Goal: Register for event/course

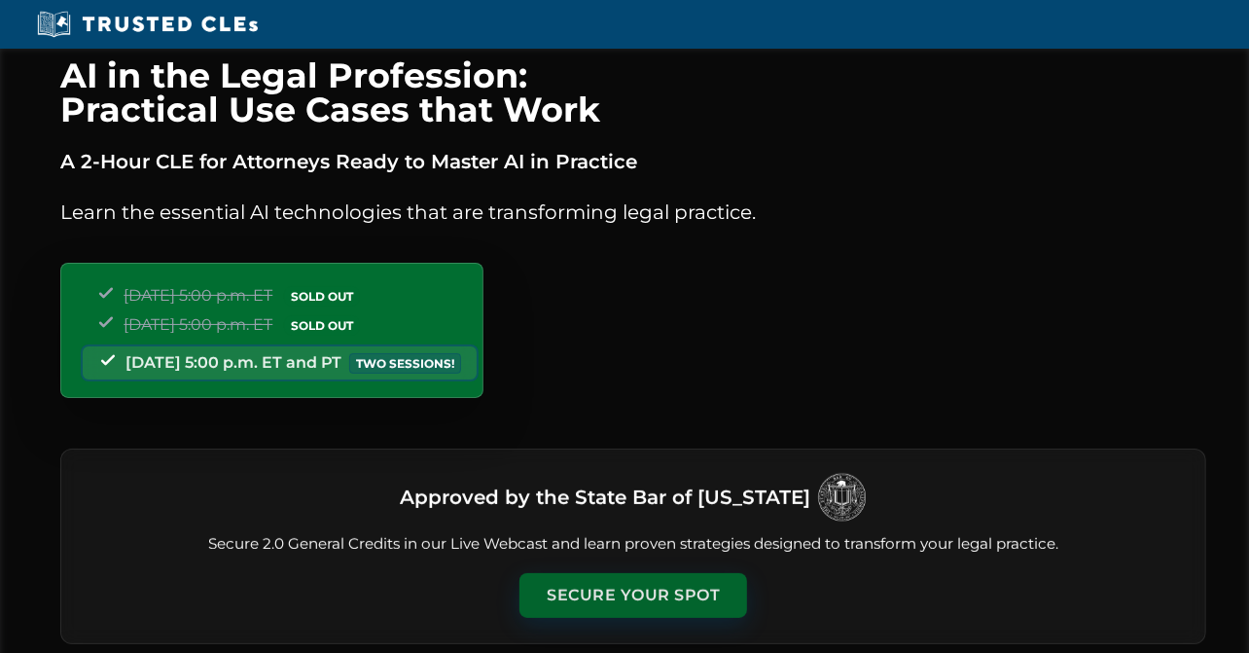
click at [662, 595] on button "Secure Your Spot" at bounding box center [633, 595] width 228 height 45
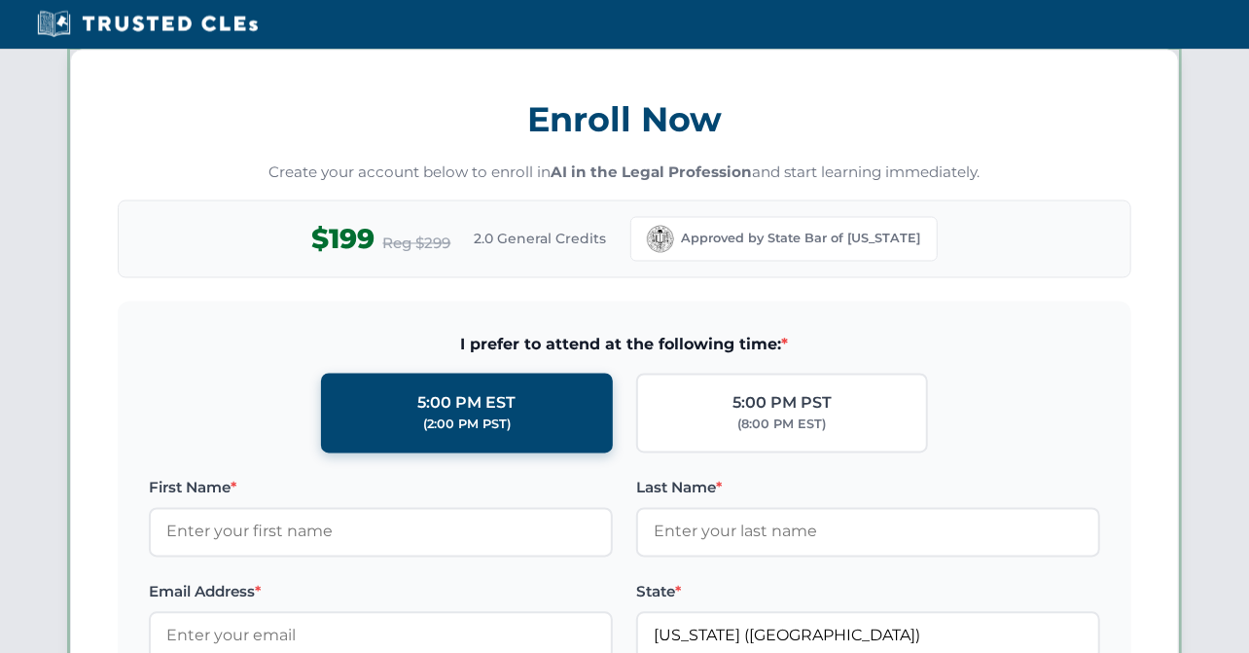
scroll to position [1684, 0]
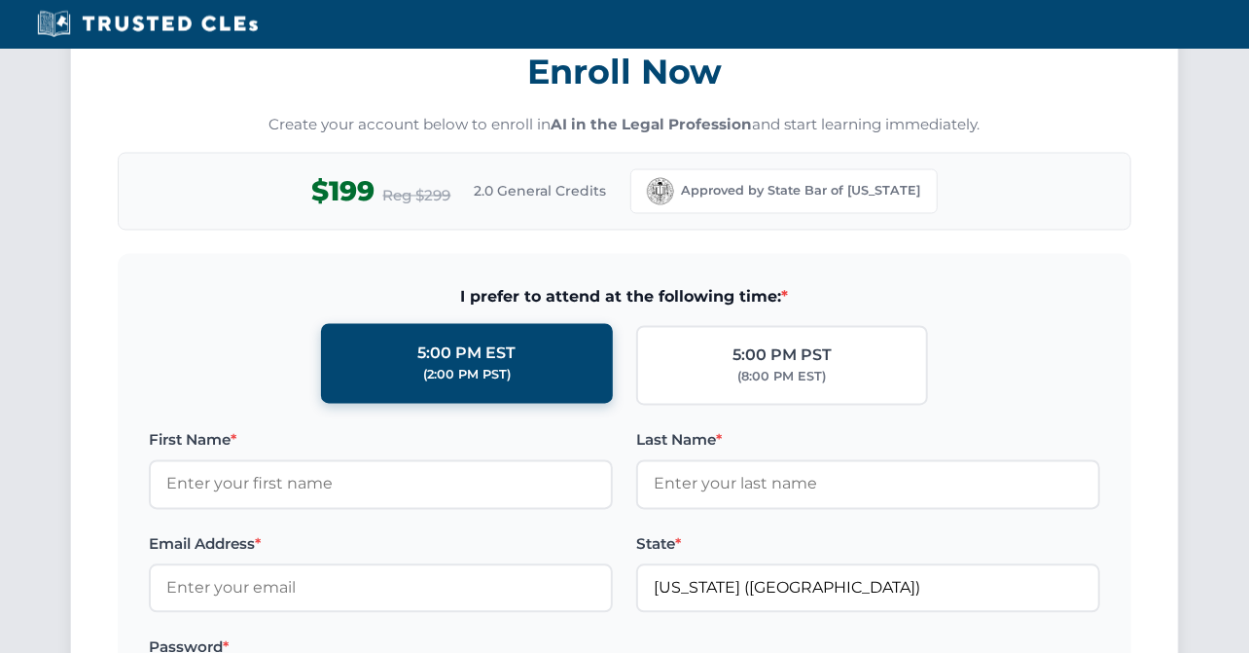
click at [558, 369] on label "5:00 PM EST (2:00 PM PST)" at bounding box center [467, 364] width 292 height 80
click at [0, 0] on input "5:00 PM EST (2:00 PM PST)" at bounding box center [0, 0] width 0 height 0
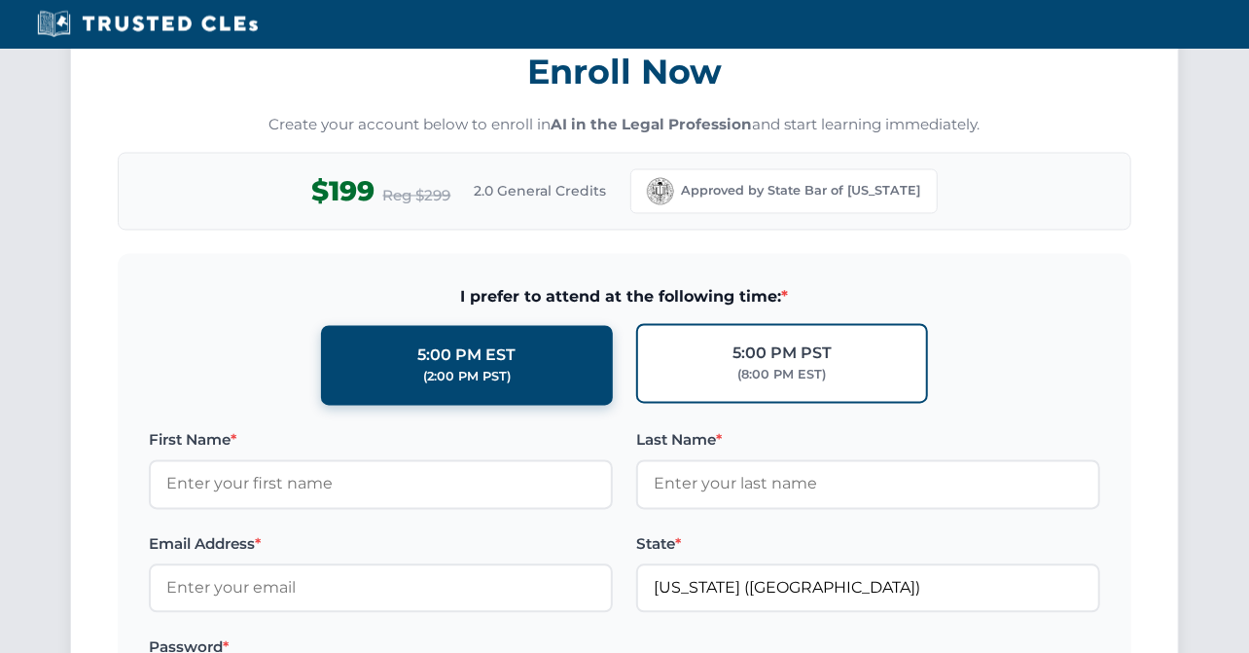
click at [703, 373] on label "5:00 PM PST (8:00 PM EST)" at bounding box center [782, 364] width 292 height 80
click at [0, 0] on input "5:00 PM PST (8:00 PM EST)" at bounding box center [0, 0] width 0 height 0
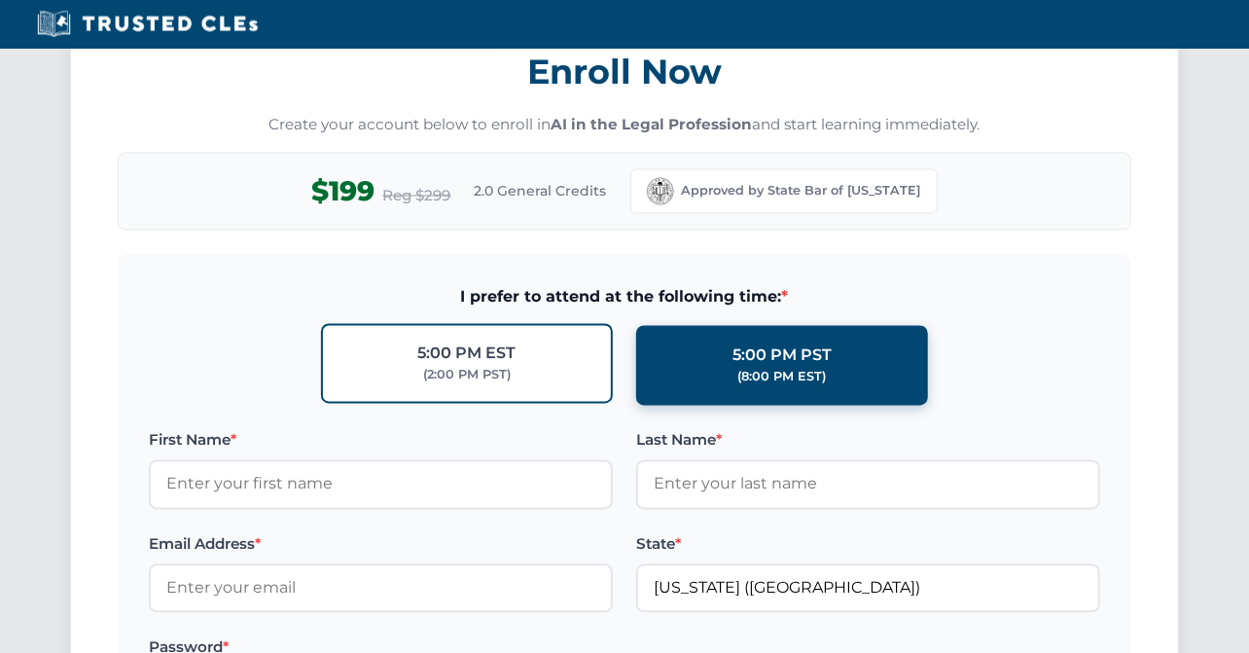
click at [540, 369] on label "5:00 PM EST (2:00 PM PST)" at bounding box center [467, 364] width 292 height 80
click at [0, 0] on input "5:00 PM EST (2:00 PM PST)" at bounding box center [0, 0] width 0 height 0
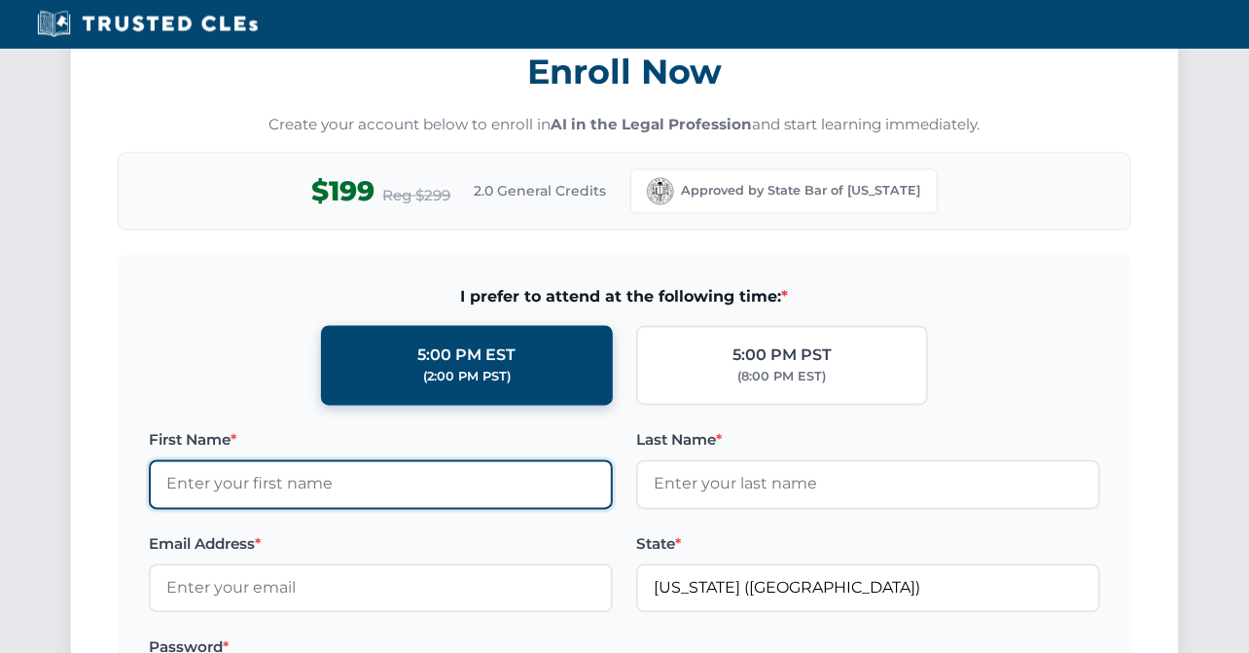
click at [176, 481] on input "First Name *" at bounding box center [381, 484] width 464 height 49
type input "[PERSON_NAME]"
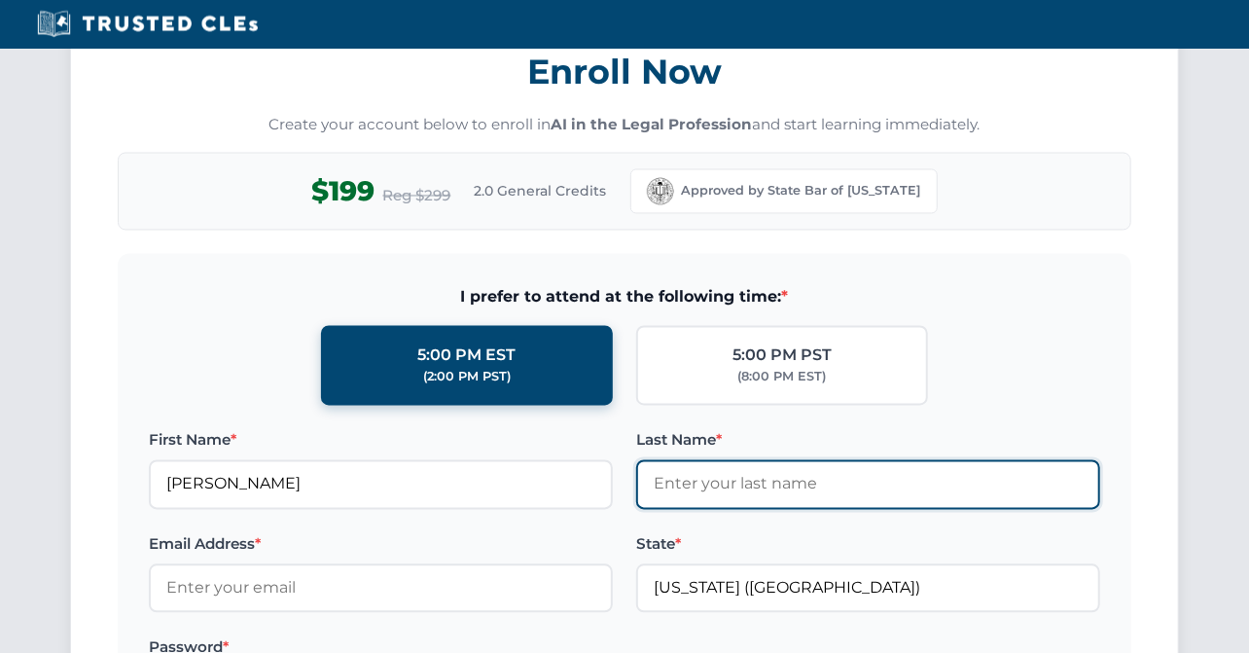
type input "[PERSON_NAME]"
type input "[EMAIL_ADDRESS][DOMAIN_NAME]"
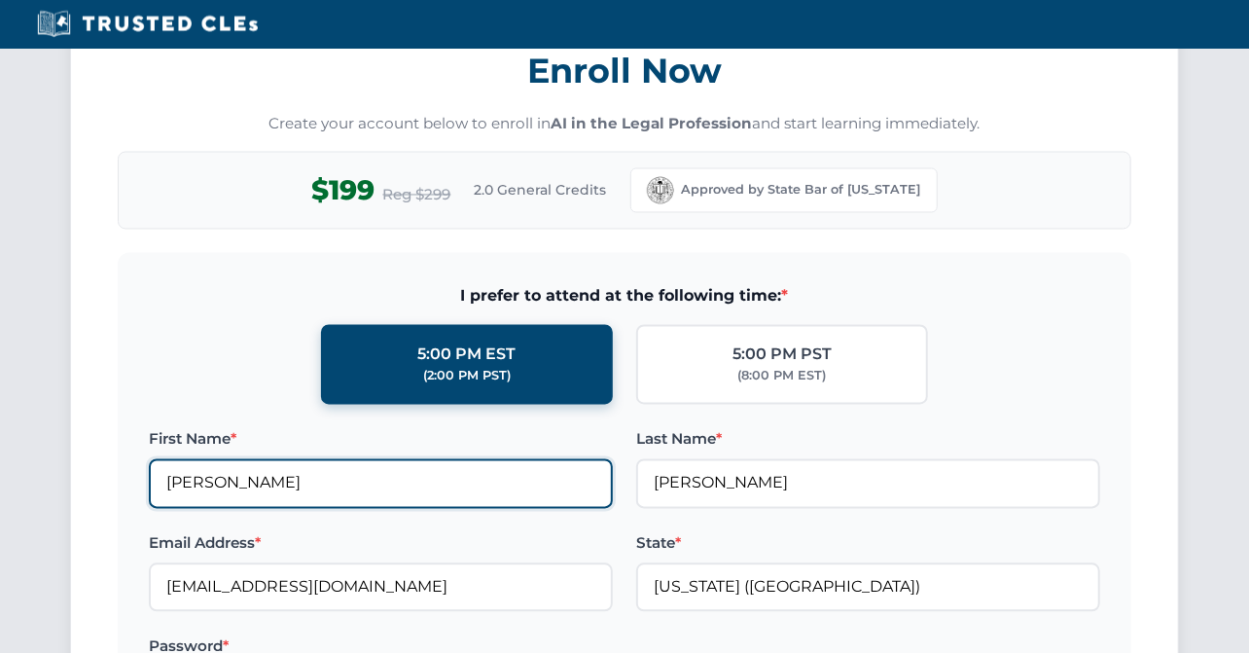
scroll to position [1781, 0]
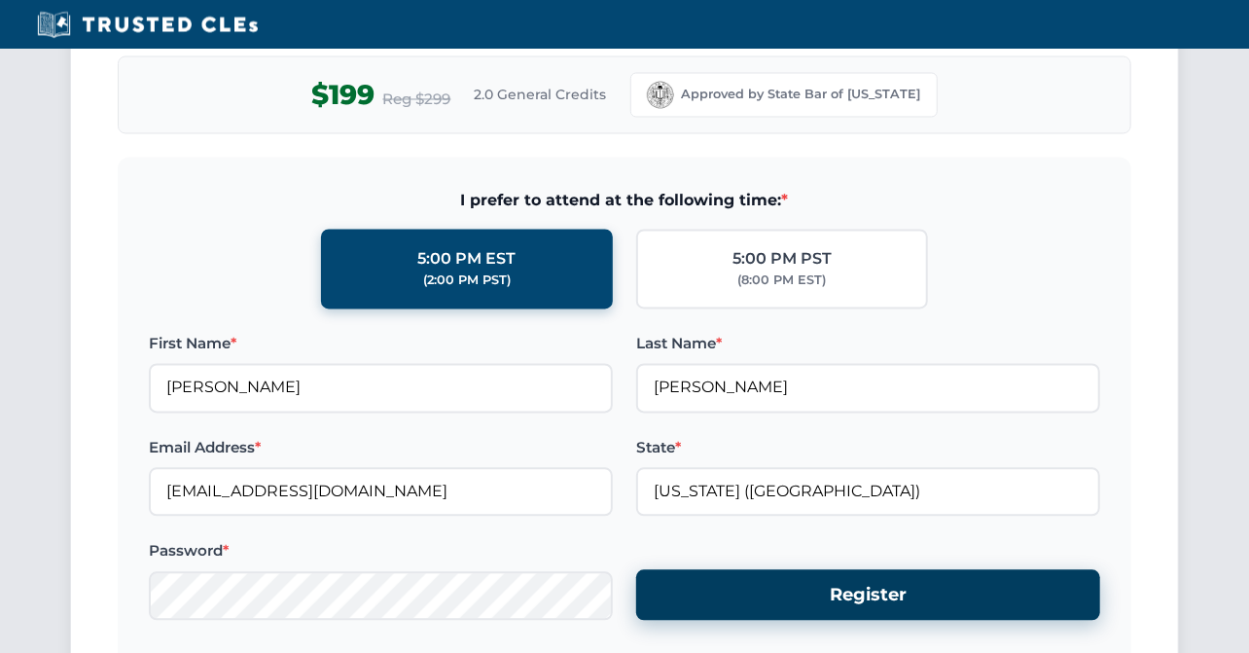
click at [811, 602] on button "Register" at bounding box center [868, 595] width 464 height 52
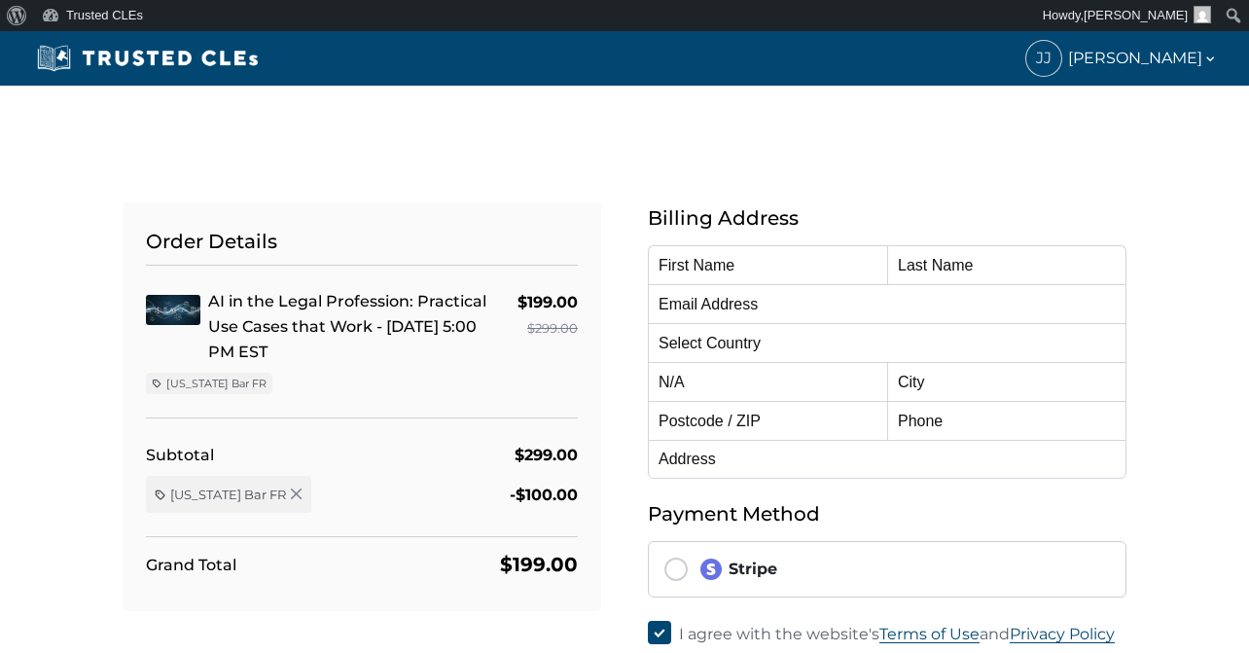
type input "[PERSON_NAME]"
type input "[EMAIL_ADDRESS][DOMAIN_NAME]"
select select "United States"
radio input "true"
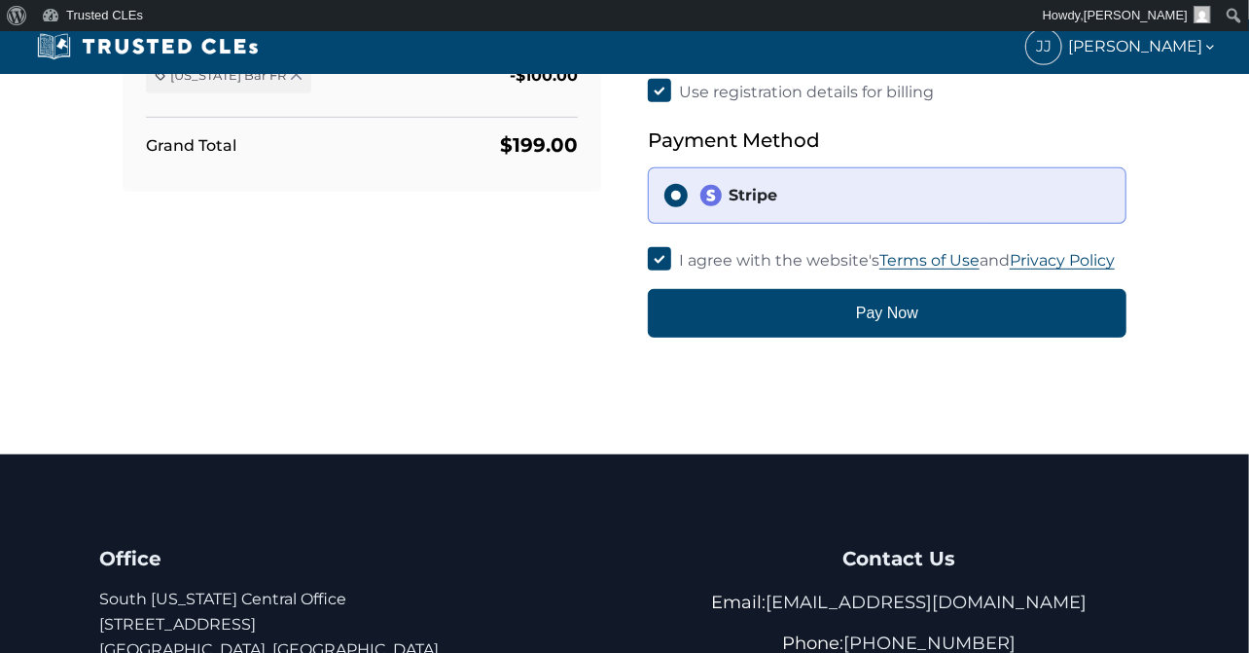
scroll to position [390, 0]
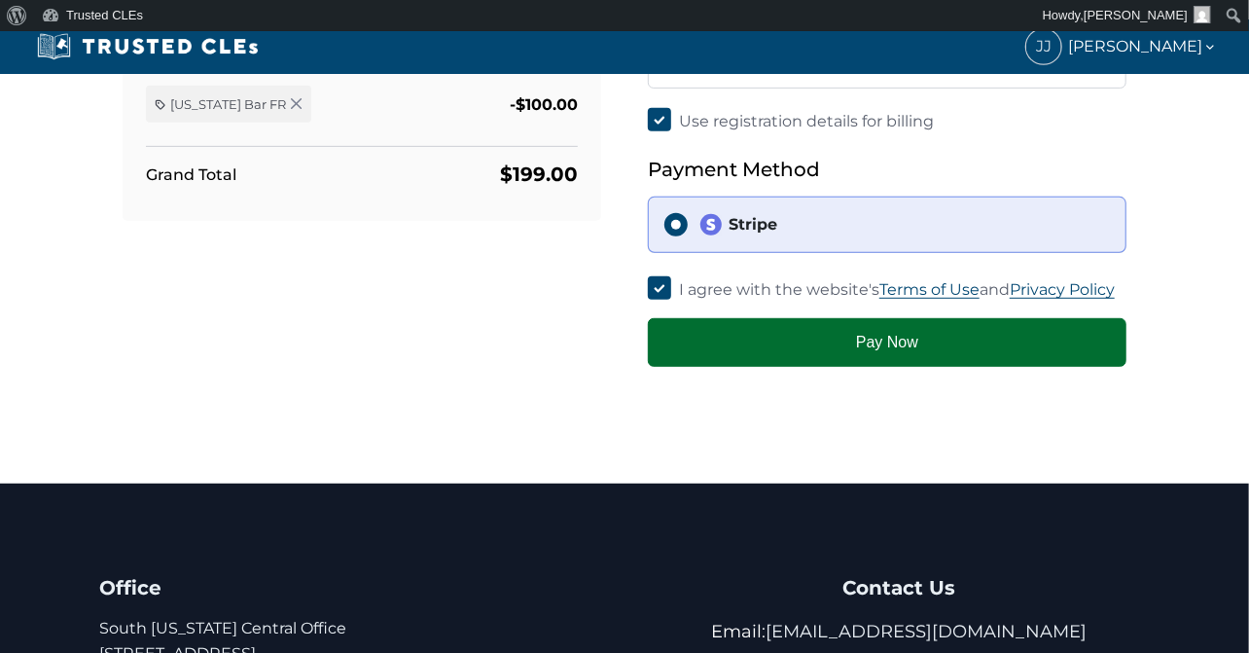
click at [908, 343] on button "Pay Now" at bounding box center [887, 342] width 479 height 49
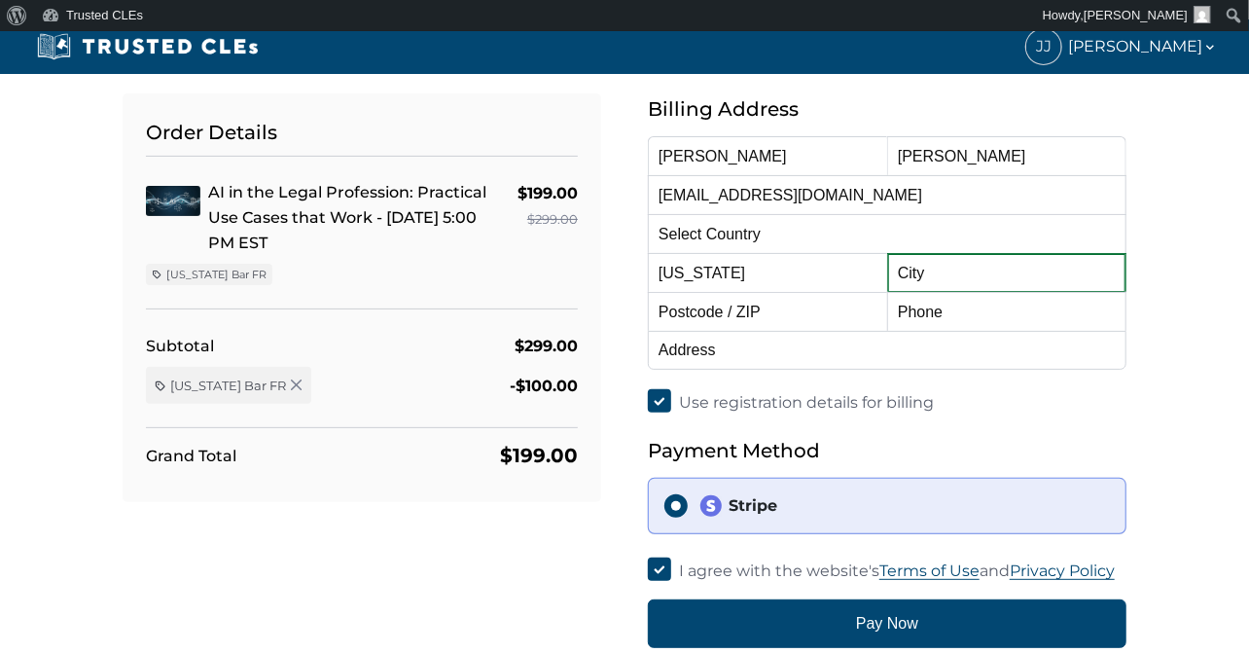
scroll to position [39, 0]
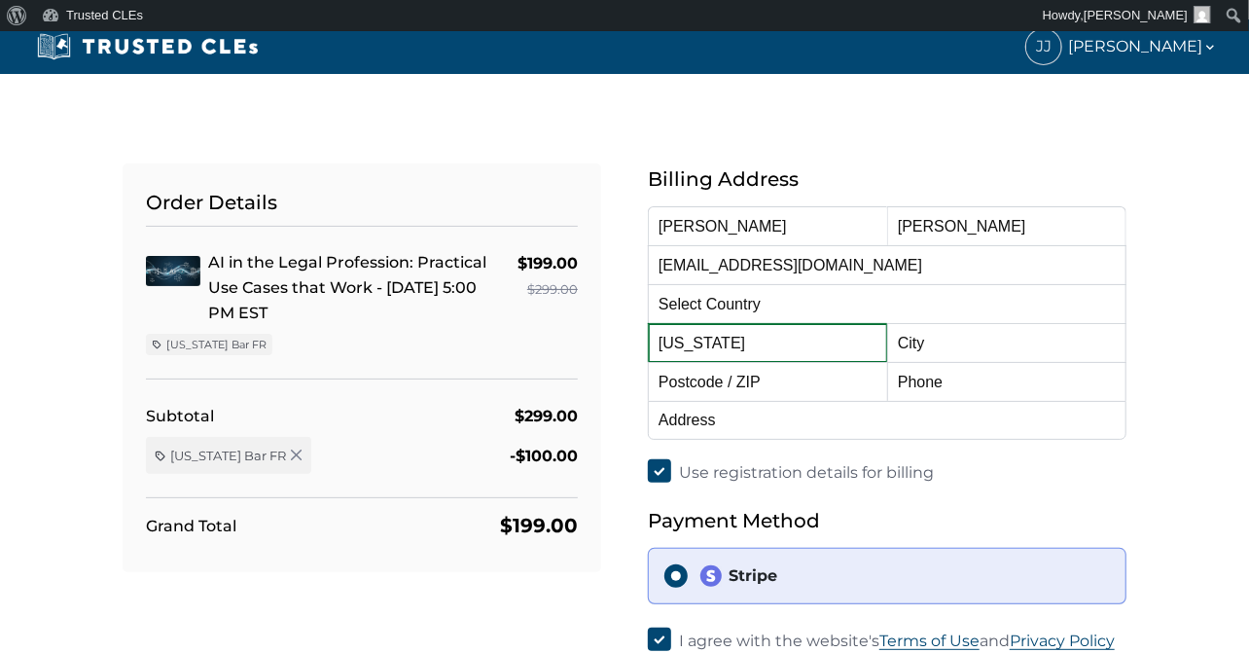
click at [727, 338] on select "Alabama Alaska American Samoa Arizona Arkansas Baker Island California Colorado…" at bounding box center [767, 342] width 239 height 39
select select "[US_STATE]"
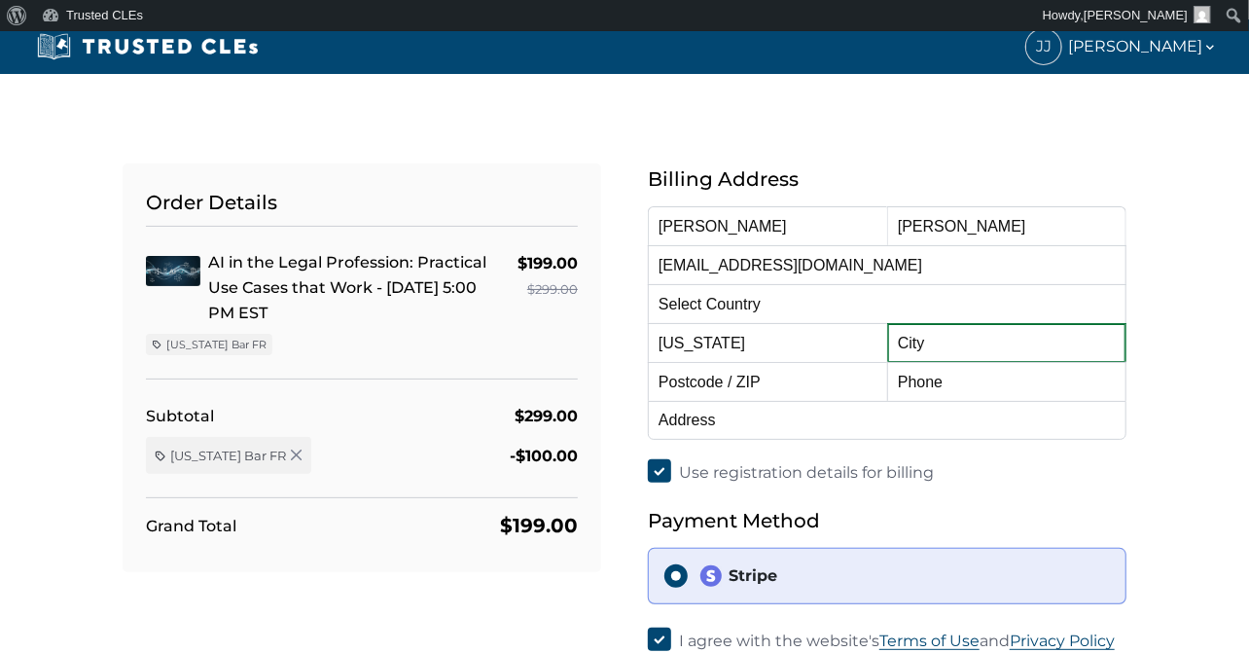
click at [903, 339] on input "text" at bounding box center [1006, 342] width 239 height 39
type input "Fayetteville PA"
type input "17222"
click at [917, 350] on input "Fayetteville PA" at bounding box center [1006, 342] width 239 height 39
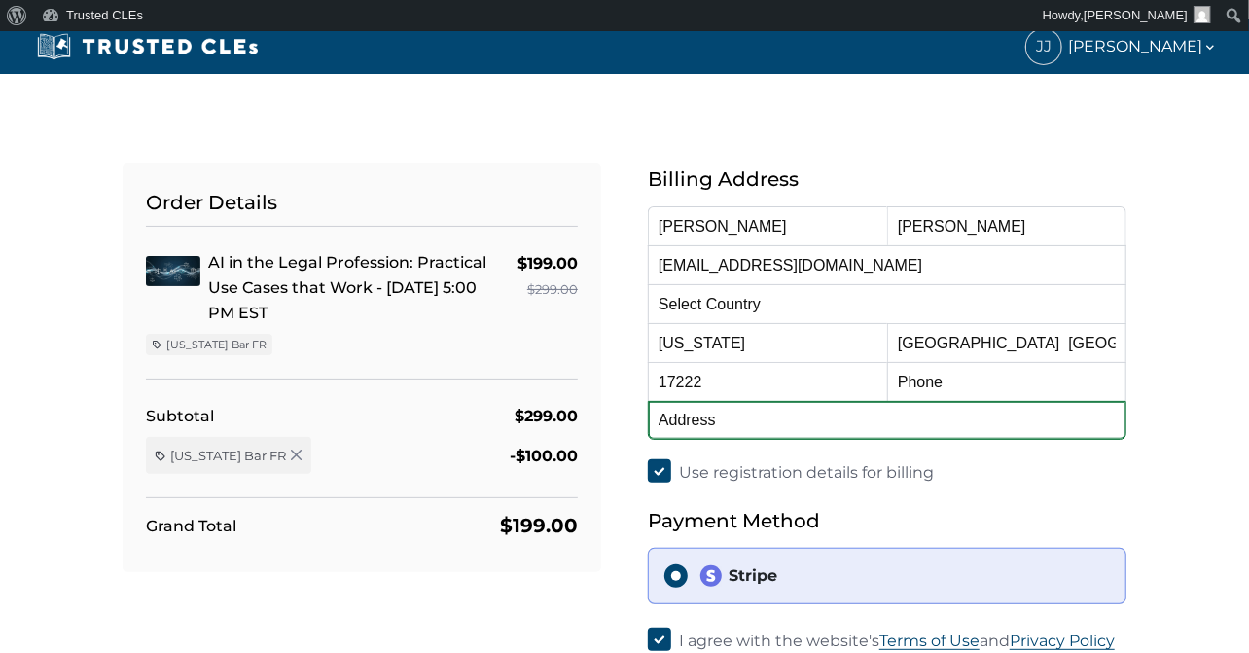
click at [662, 420] on input "text" at bounding box center [887, 420] width 479 height 39
type input "6630 Bent Oak Drive"
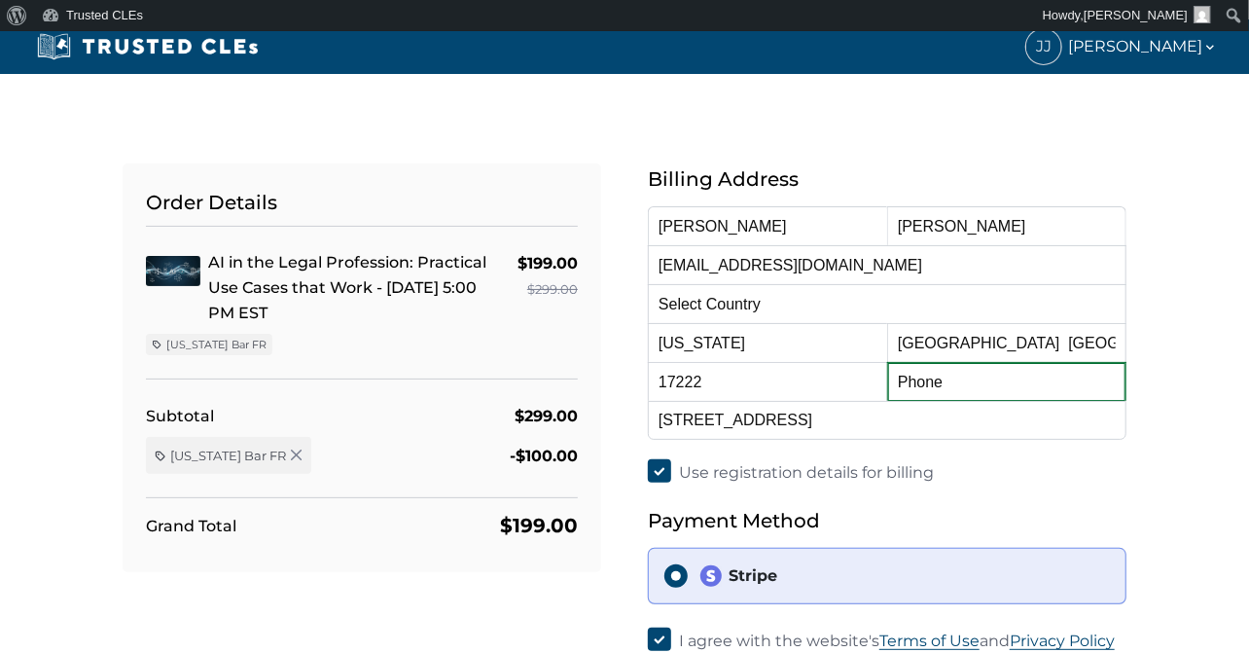
click at [903, 381] on input "text" at bounding box center [1006, 381] width 239 height 39
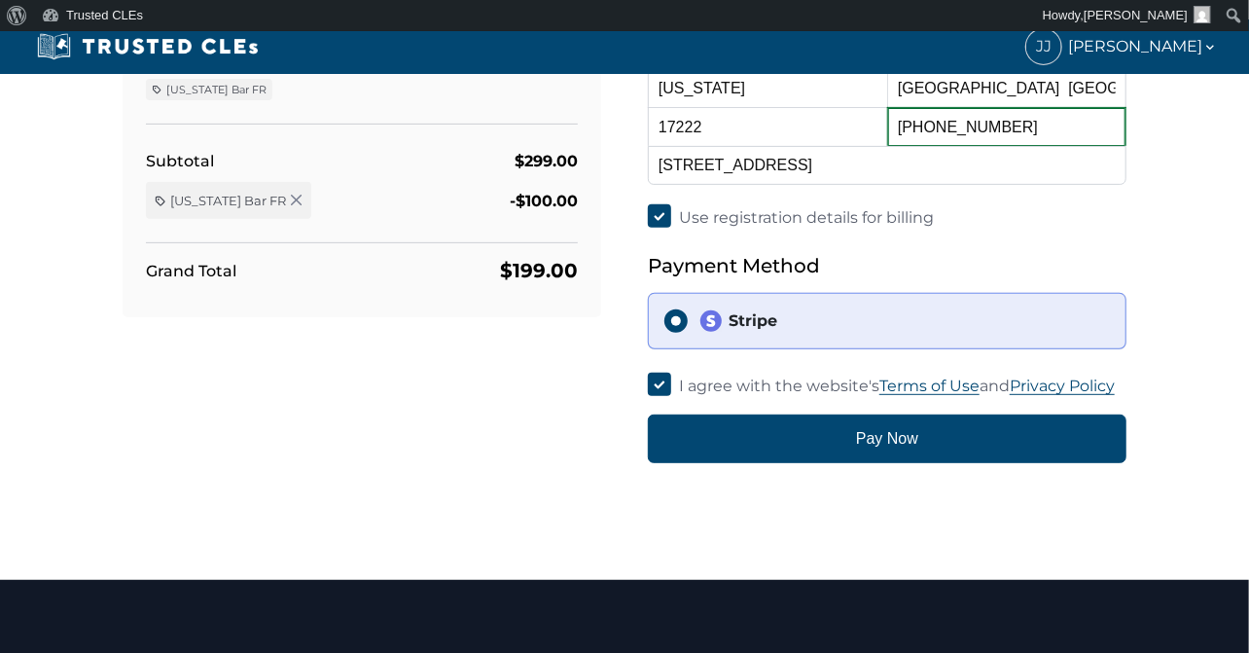
scroll to position [389, 0]
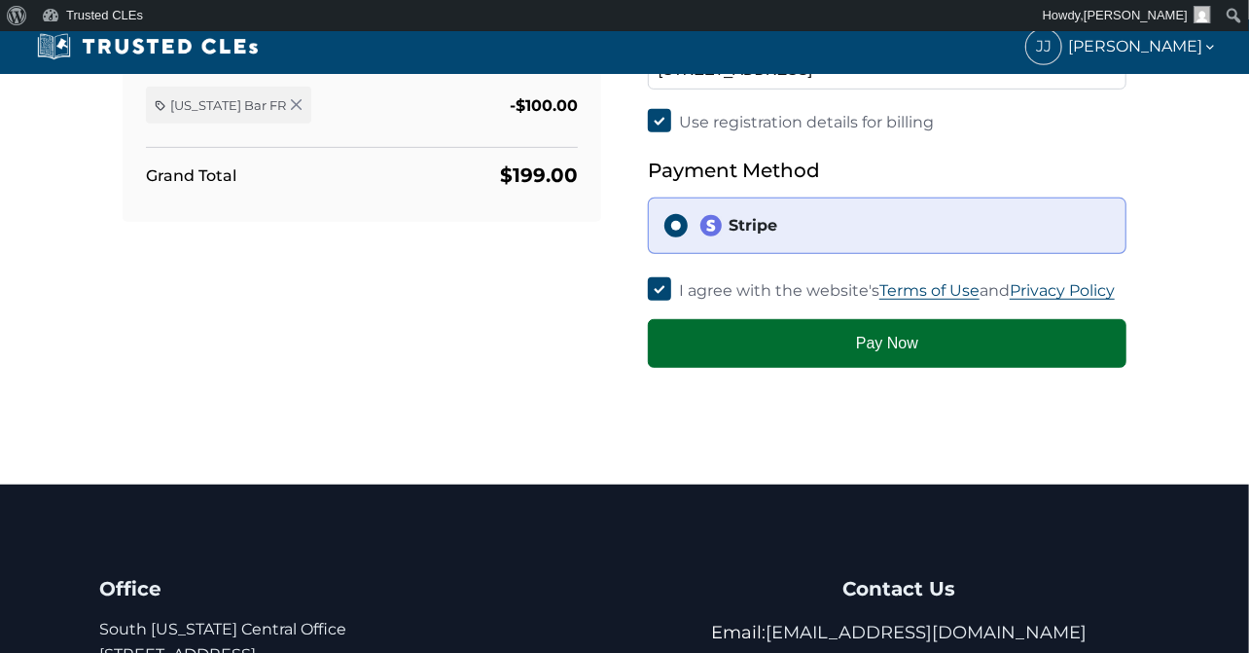
type input "925-818-7819"
click at [858, 340] on button "Pay Now" at bounding box center [887, 343] width 479 height 49
